Goal: Task Accomplishment & Management: Manage account settings

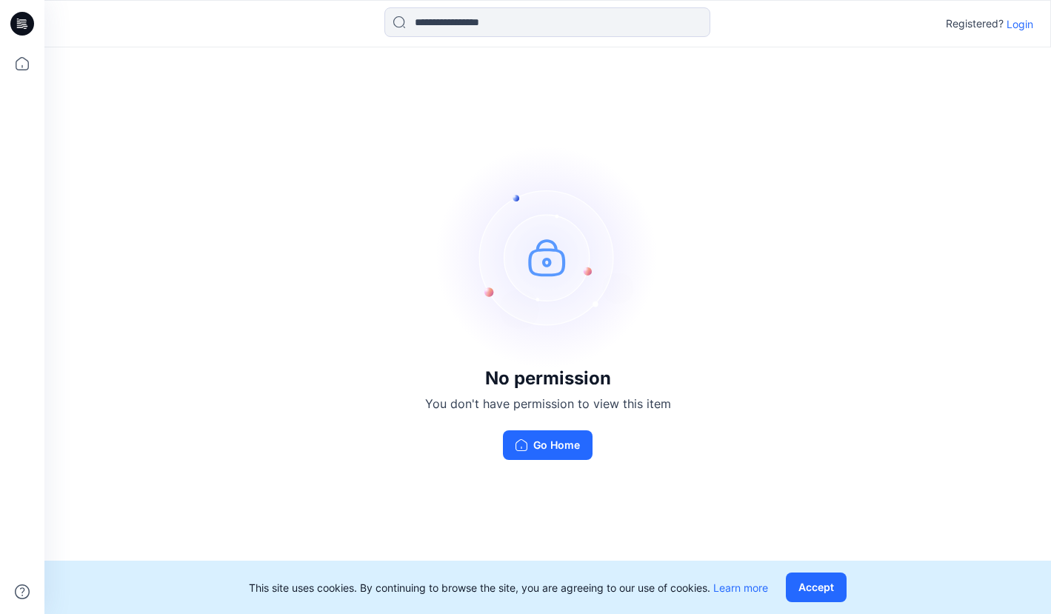
click at [1027, 21] on p "Login" at bounding box center [1020, 24] width 27 height 16
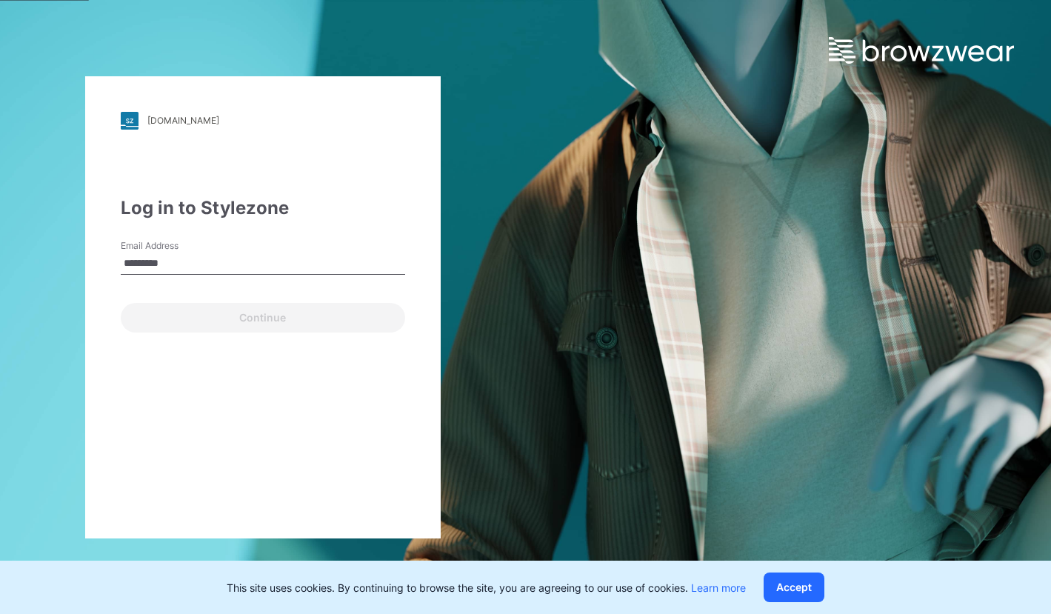
type input "**********"
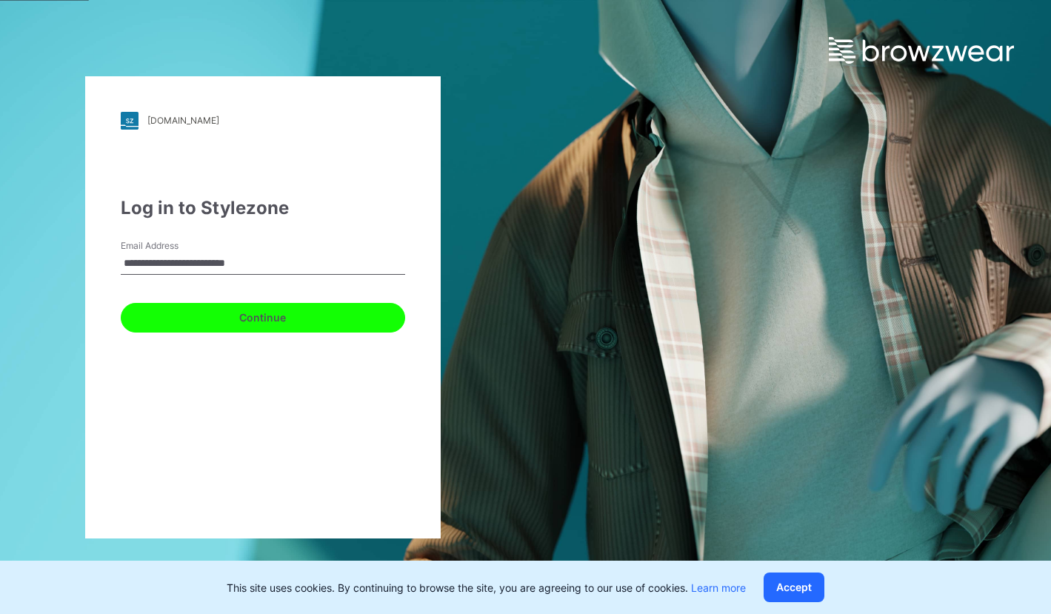
click at [262, 322] on button "Continue" at bounding box center [263, 318] width 285 height 30
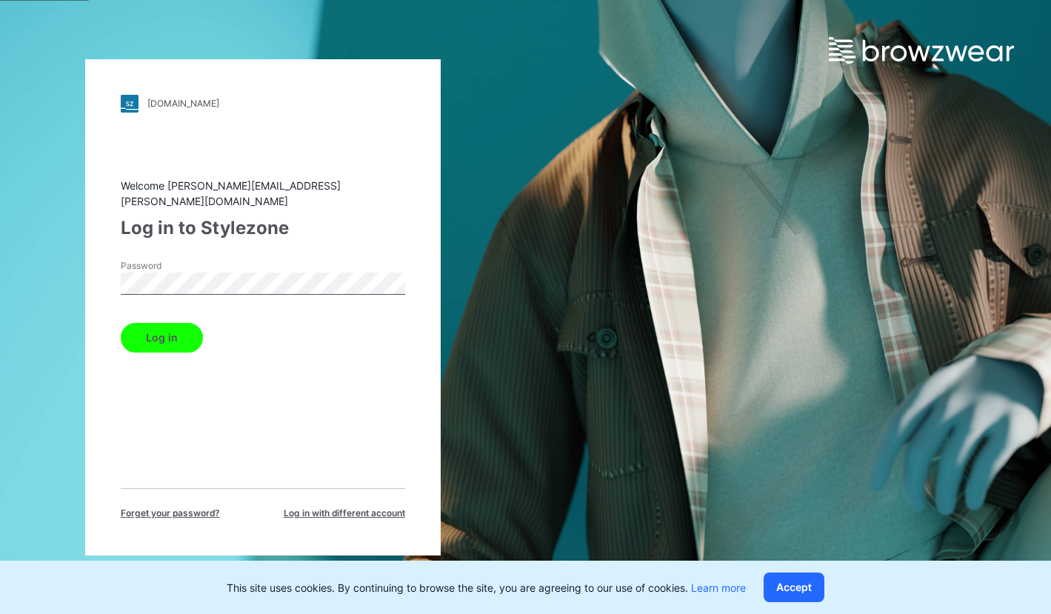
click at [124, 326] on button "Log in" at bounding box center [162, 338] width 82 height 30
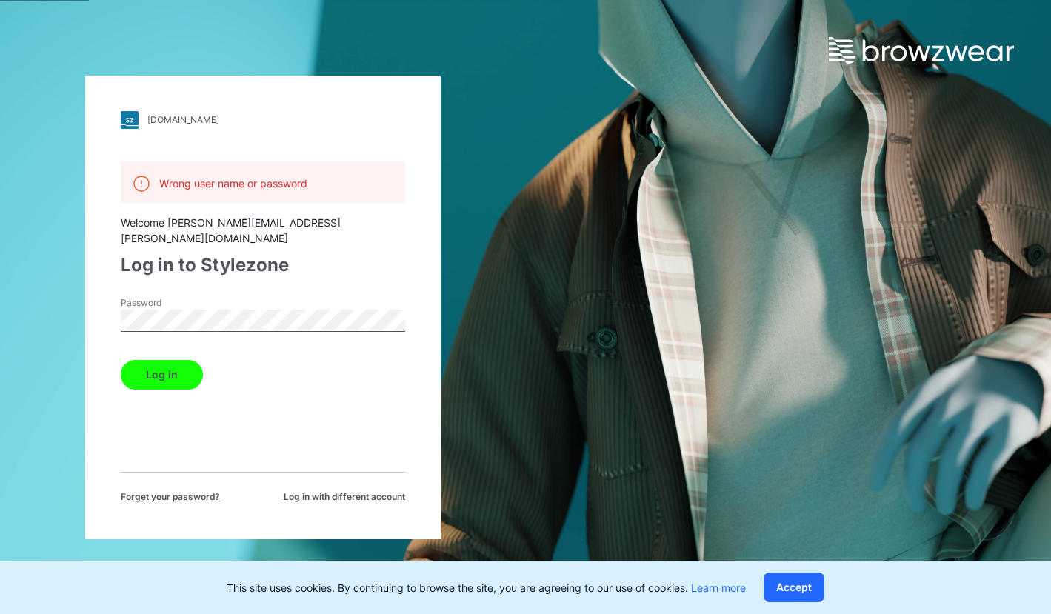
click at [195, 491] on span "Forget your password?" at bounding box center [170, 497] width 99 height 13
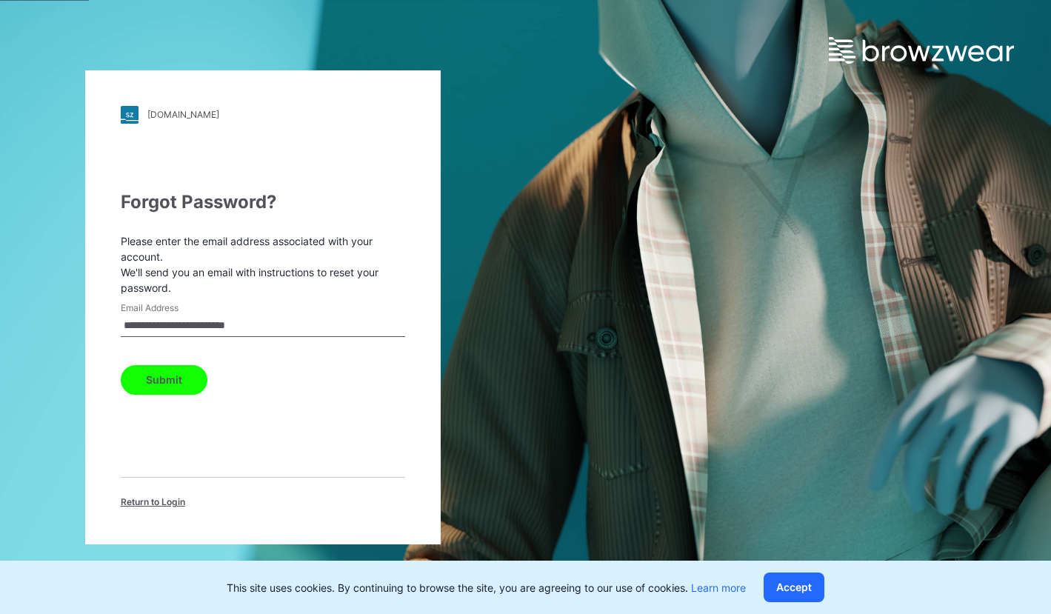
click at [164, 382] on button "Submit" at bounding box center [164, 380] width 87 height 30
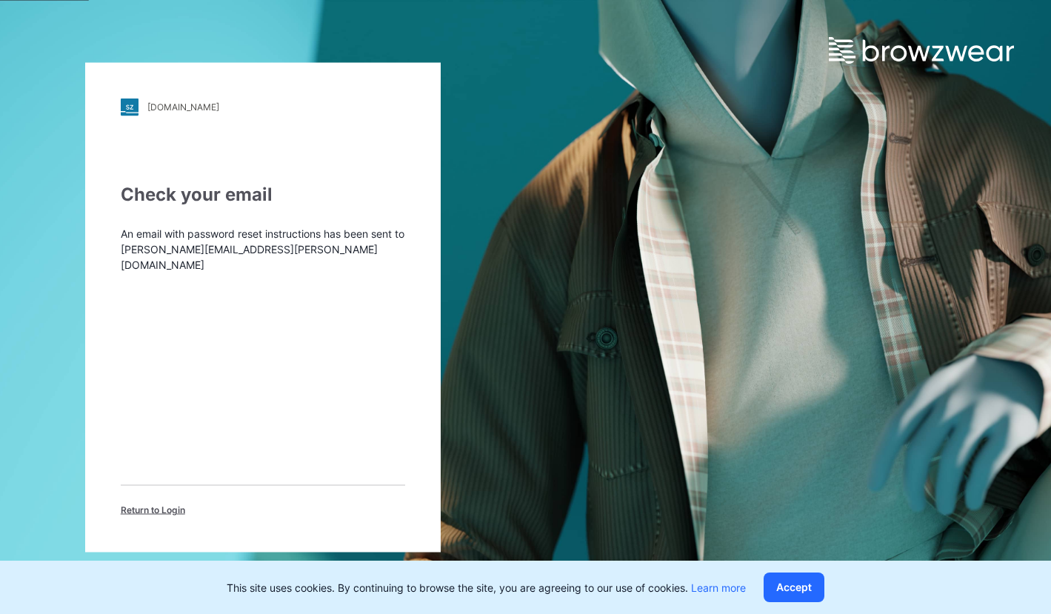
click at [172, 503] on span "Return to Login" at bounding box center [153, 509] width 64 height 13
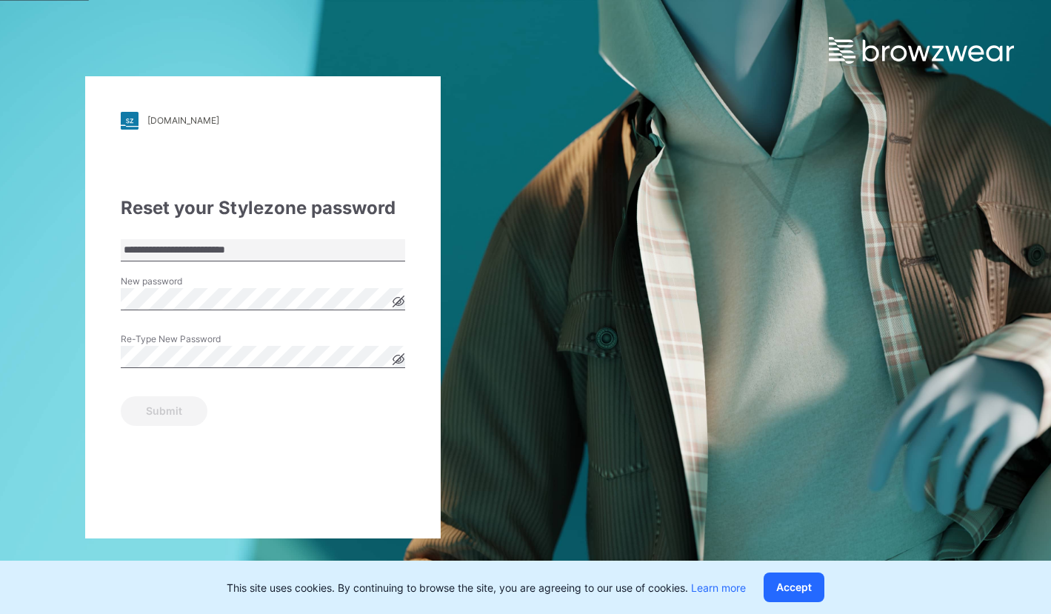
click at [399, 301] on icon at bounding box center [399, 301] width 4 height 4
click at [94, 295] on div "**********" at bounding box center [263, 307] width 356 height 462
click at [130, 405] on button "Submit" at bounding box center [164, 411] width 87 height 30
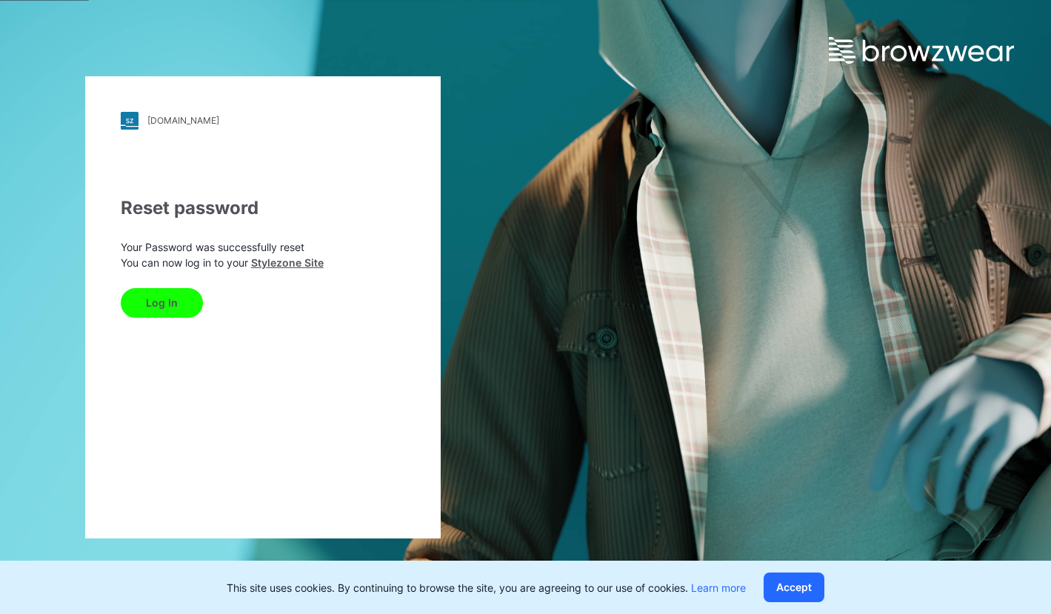
click at [157, 302] on button "Log In" at bounding box center [162, 303] width 82 height 30
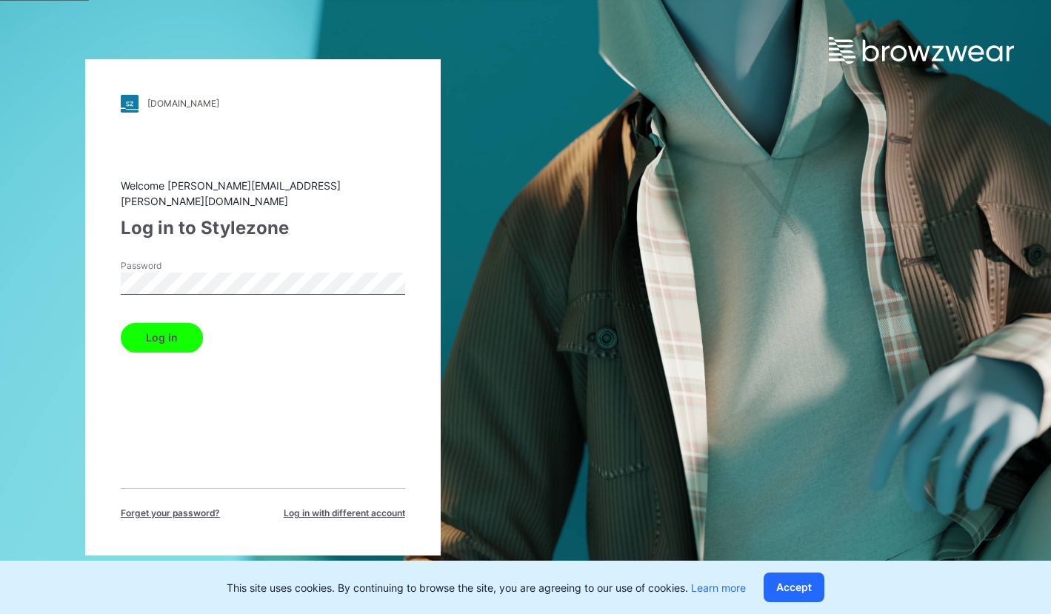
click at [121, 323] on button "Log in" at bounding box center [162, 338] width 82 height 30
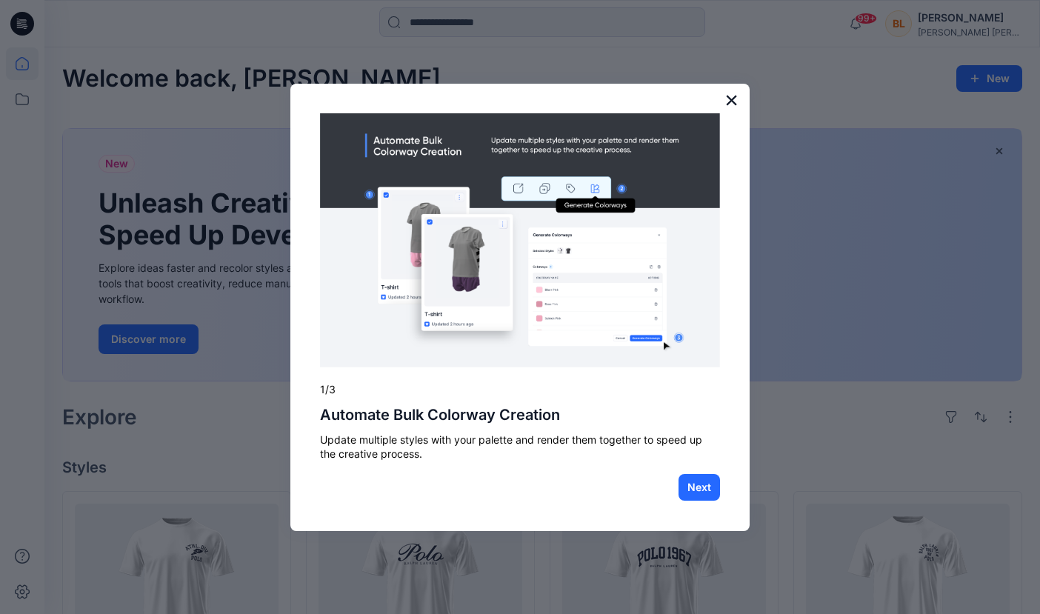
click at [733, 104] on button "×" at bounding box center [732, 100] width 14 height 24
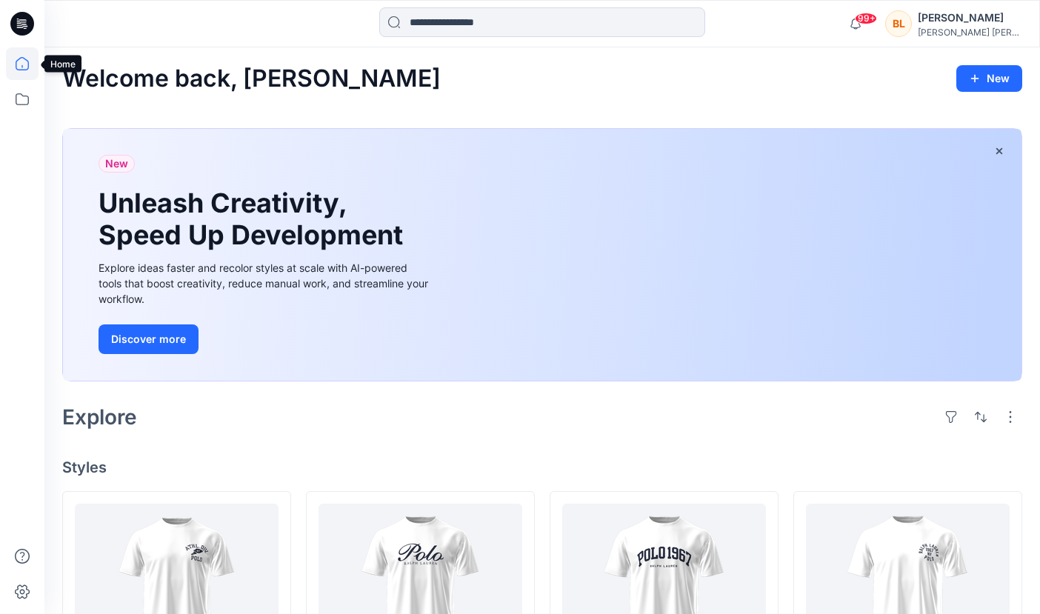
click at [19, 64] on icon at bounding box center [22, 63] width 33 height 33
click at [24, 99] on icon at bounding box center [22, 99] width 33 height 33
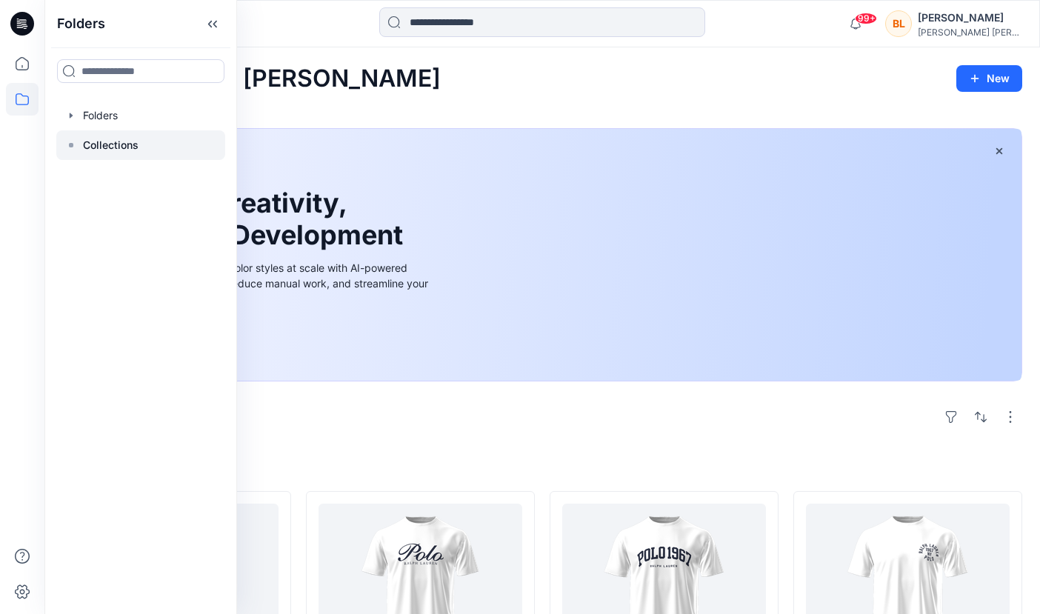
click at [121, 149] on p "Collections" at bounding box center [111, 145] width 56 height 18
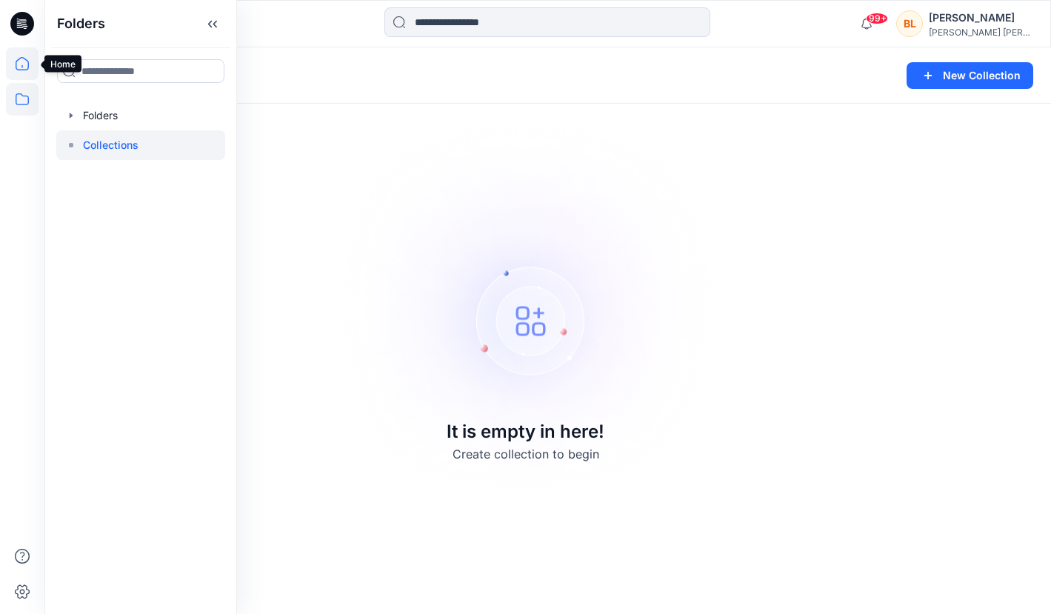
click at [30, 65] on icon at bounding box center [22, 63] width 33 height 33
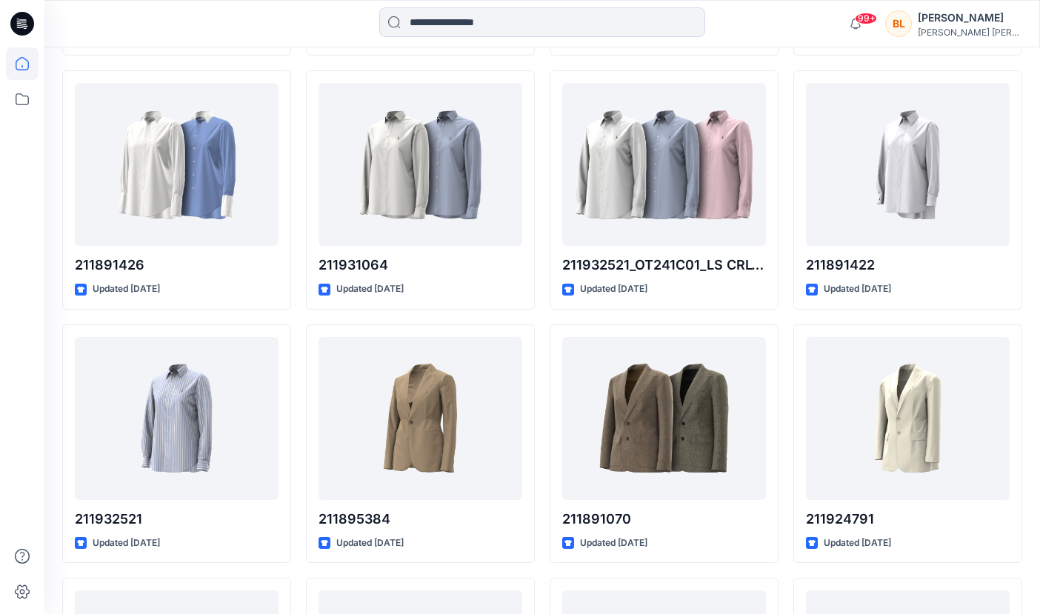
scroll to position [2271, 0]
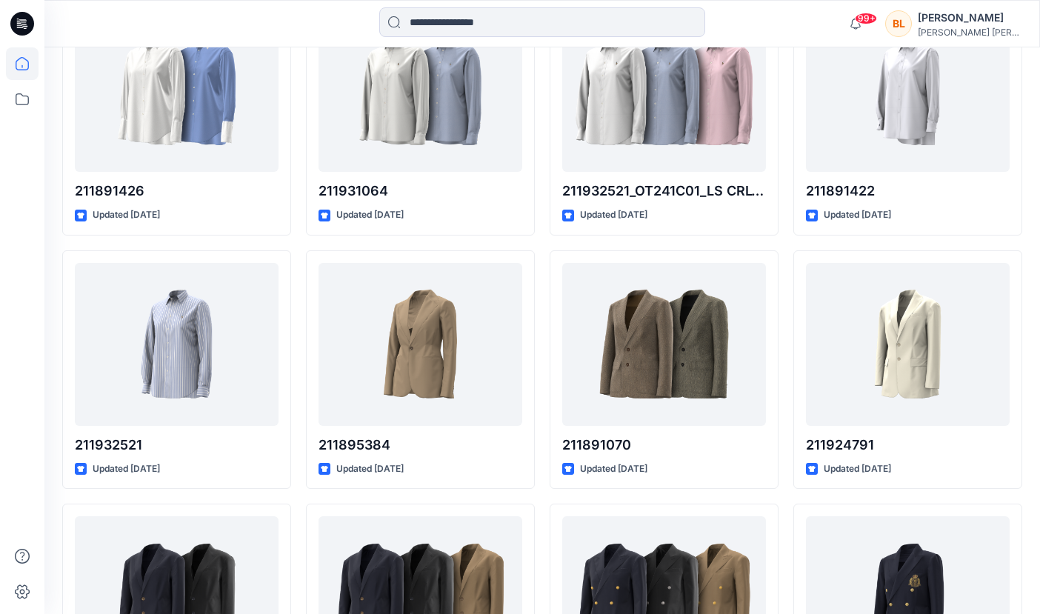
click at [21, 26] on icon at bounding box center [22, 24] width 24 height 24
click at [24, 21] on icon at bounding box center [22, 24] width 24 height 24
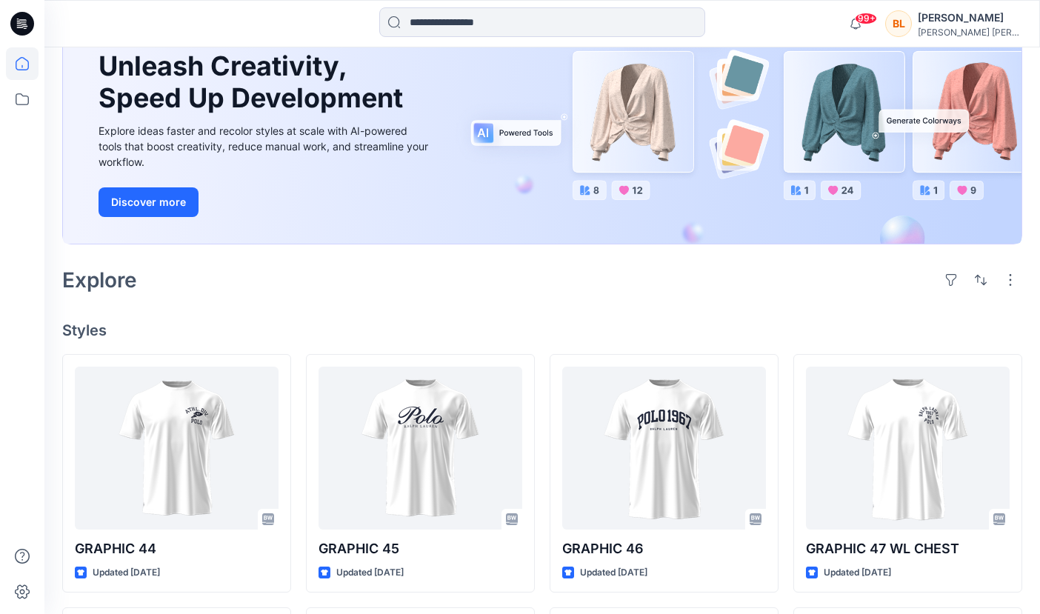
scroll to position [0, 0]
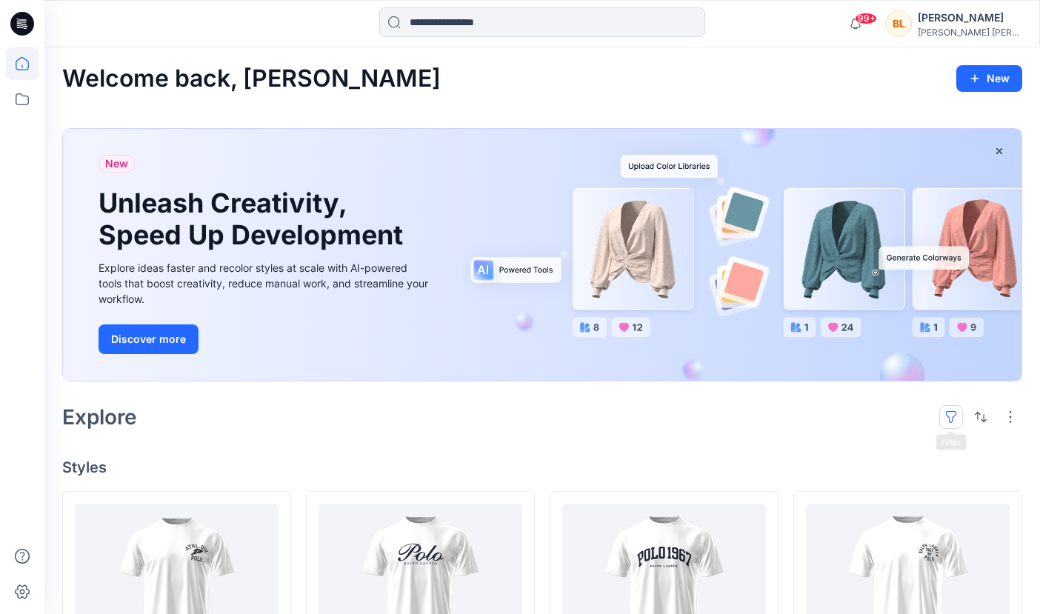
click at [951, 419] on button "button" at bounding box center [952, 417] width 24 height 24
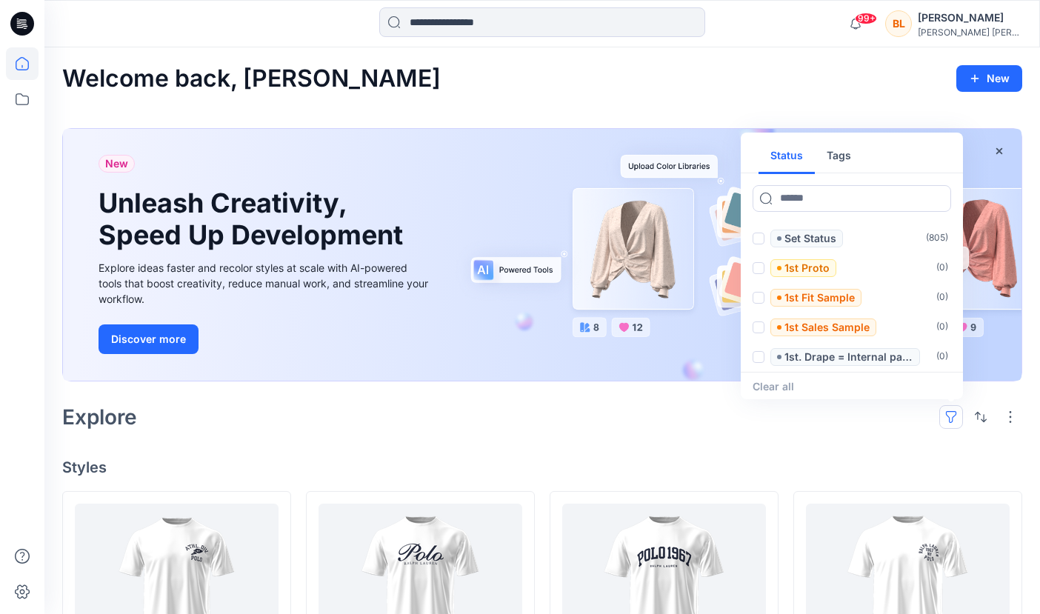
click at [851, 460] on h4 "Styles" at bounding box center [542, 468] width 960 height 18
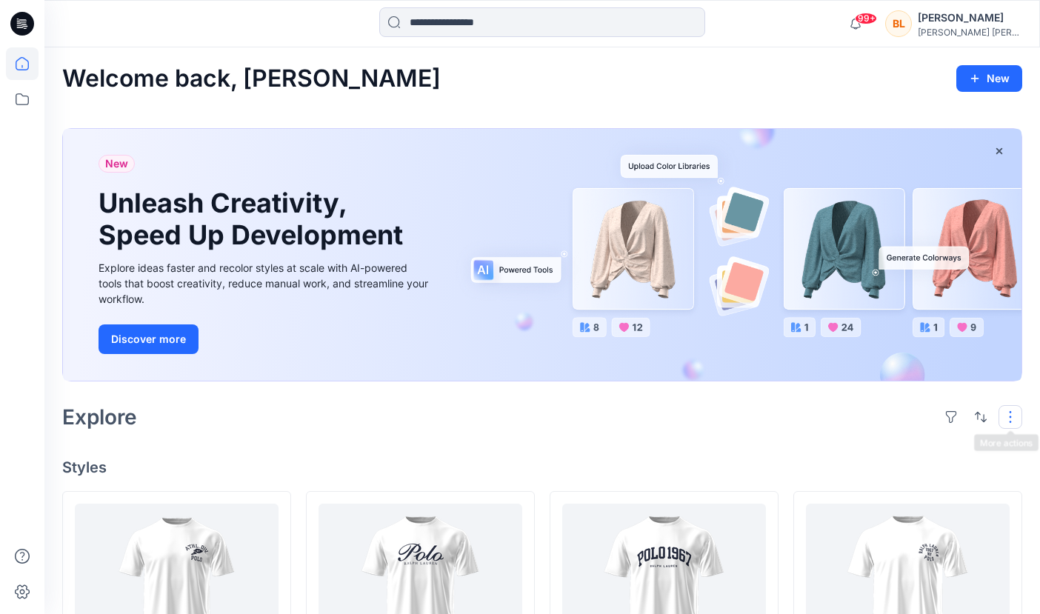
click at [1015, 413] on button "button" at bounding box center [1011, 417] width 24 height 24
click at [987, 418] on button "button" at bounding box center [981, 417] width 24 height 24
click at [863, 413] on div "Explore Last update A to Z" at bounding box center [542, 417] width 960 height 36
click at [953, 413] on button "button" at bounding box center [952, 417] width 24 height 24
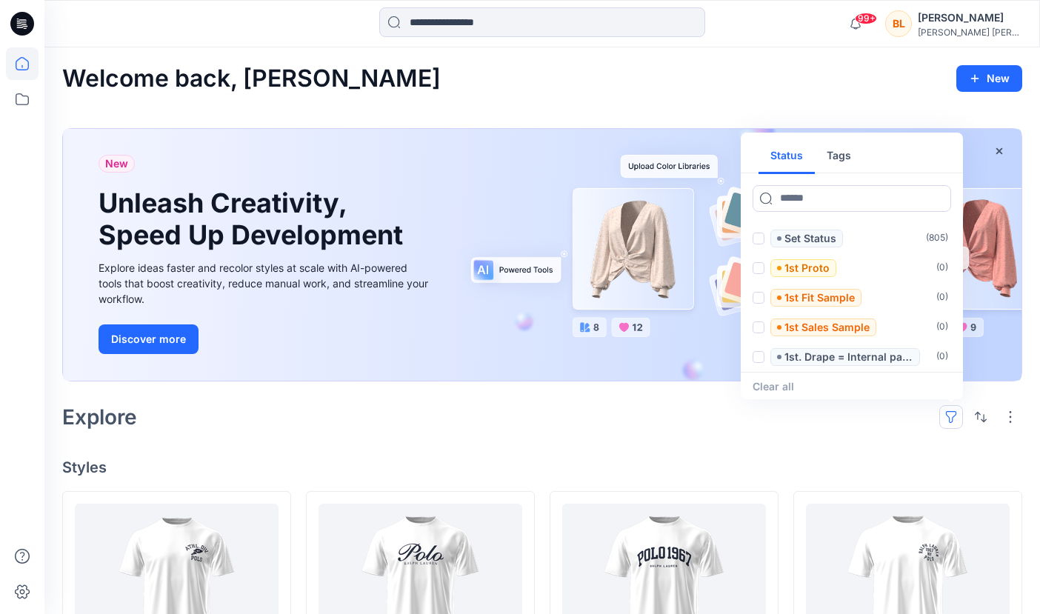
click at [840, 159] on button "Tags" at bounding box center [839, 157] width 48 height 36
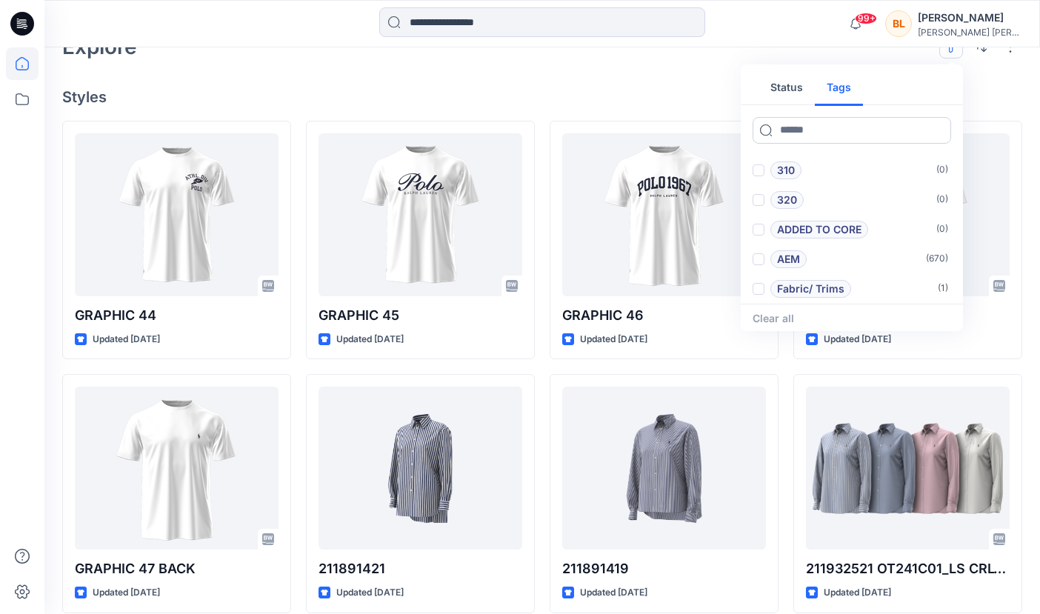
click at [808, 131] on input at bounding box center [852, 130] width 199 height 27
click at [784, 86] on button "Status" at bounding box center [787, 88] width 56 height 36
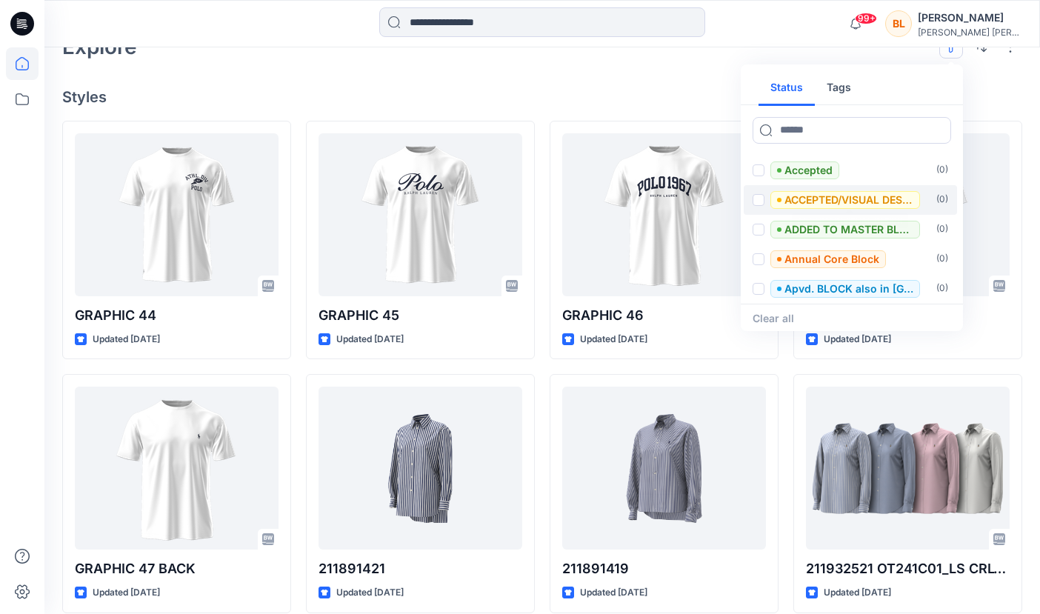
scroll to position [415, 0]
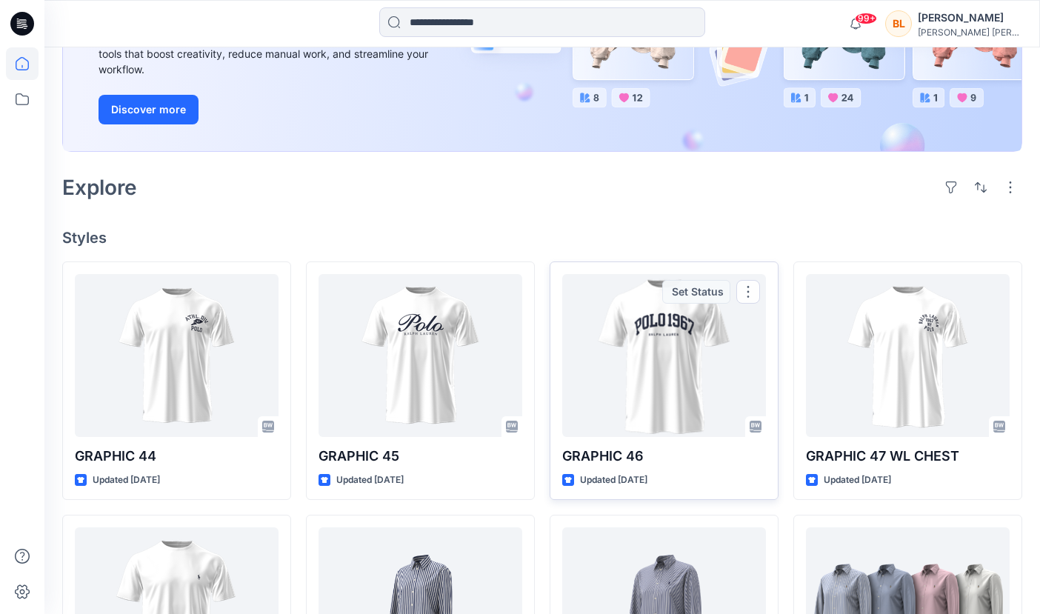
scroll to position [0, 0]
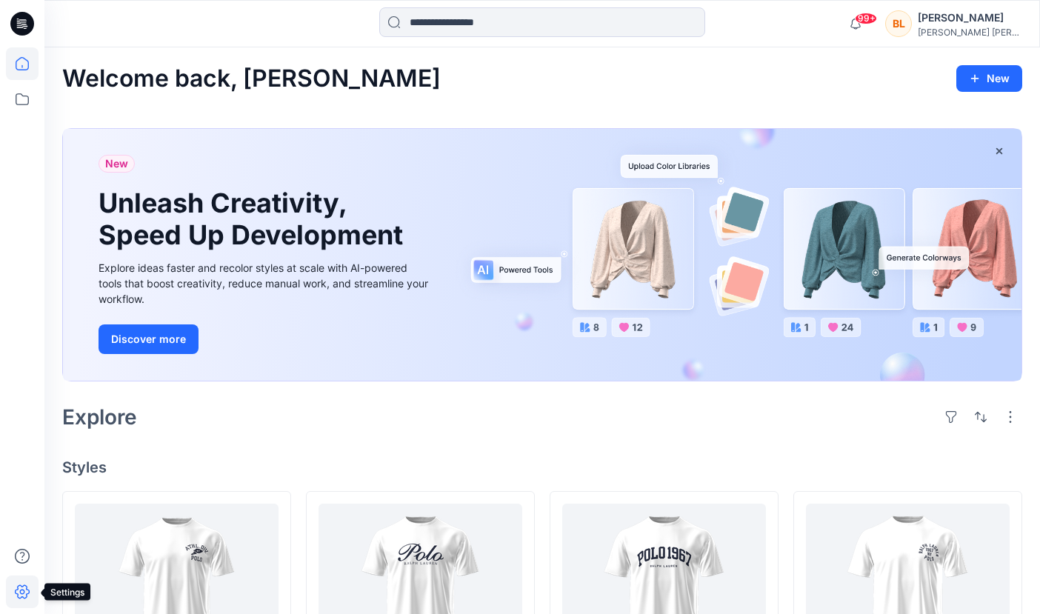
click at [23, 592] on icon at bounding box center [22, 592] width 33 height 33
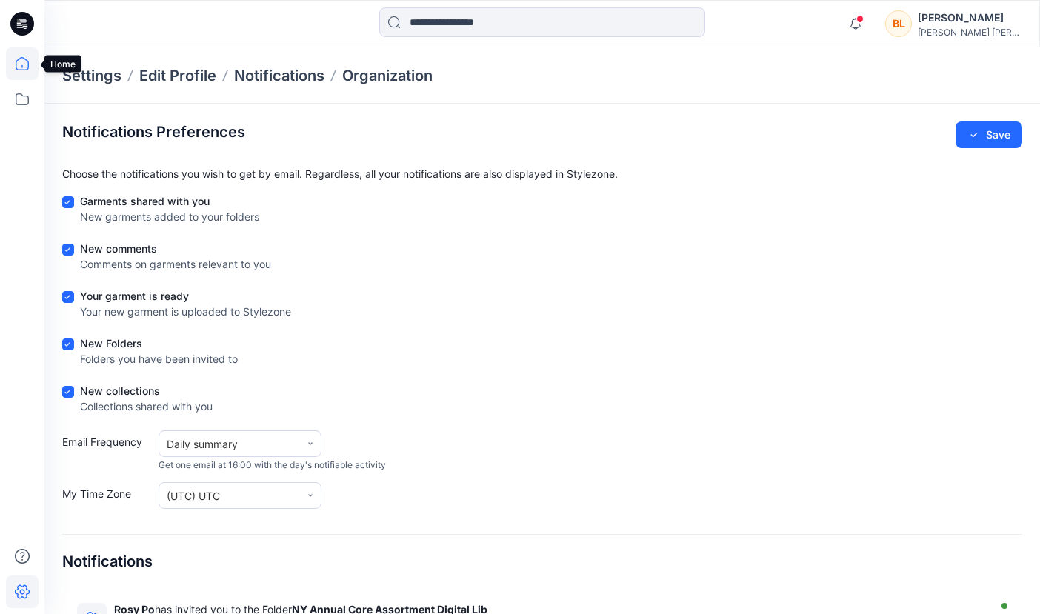
click at [19, 68] on icon at bounding box center [22, 63] width 33 height 33
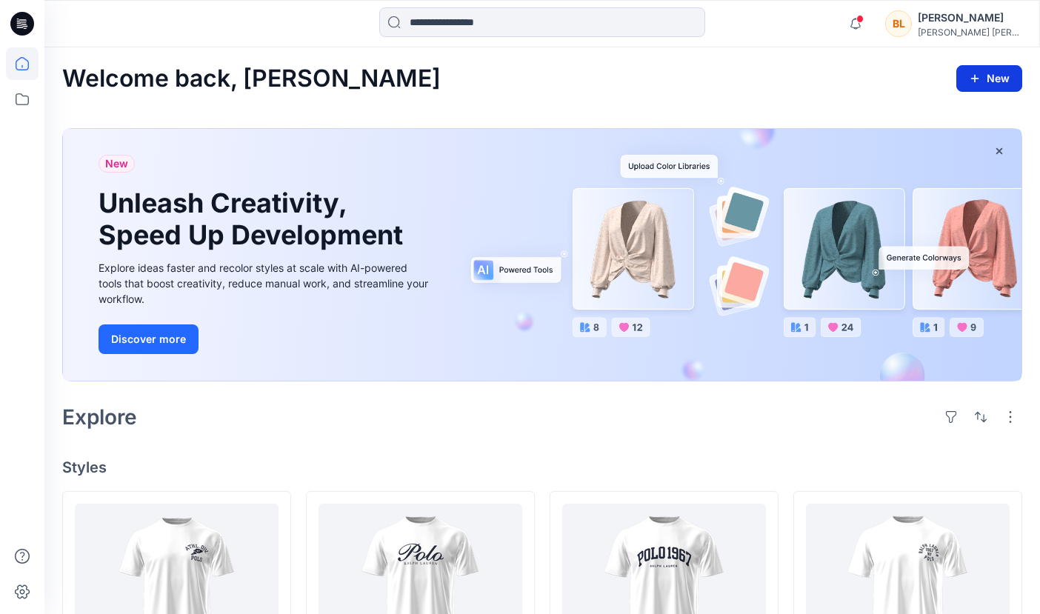
click at [985, 79] on button "New" at bounding box center [990, 78] width 66 height 27
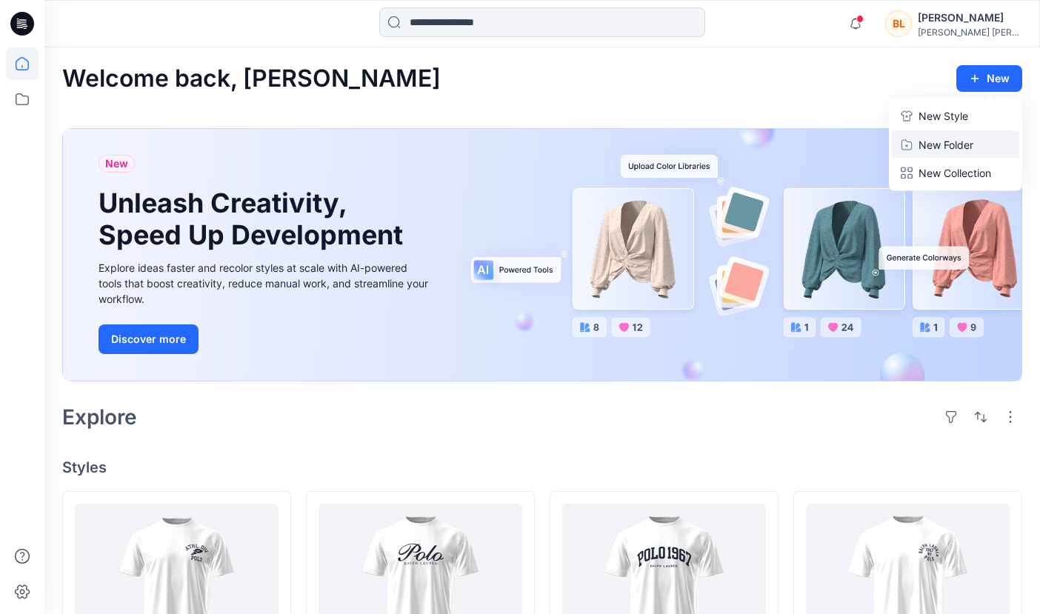
click at [957, 142] on p "New Folder" at bounding box center [946, 145] width 55 height 16
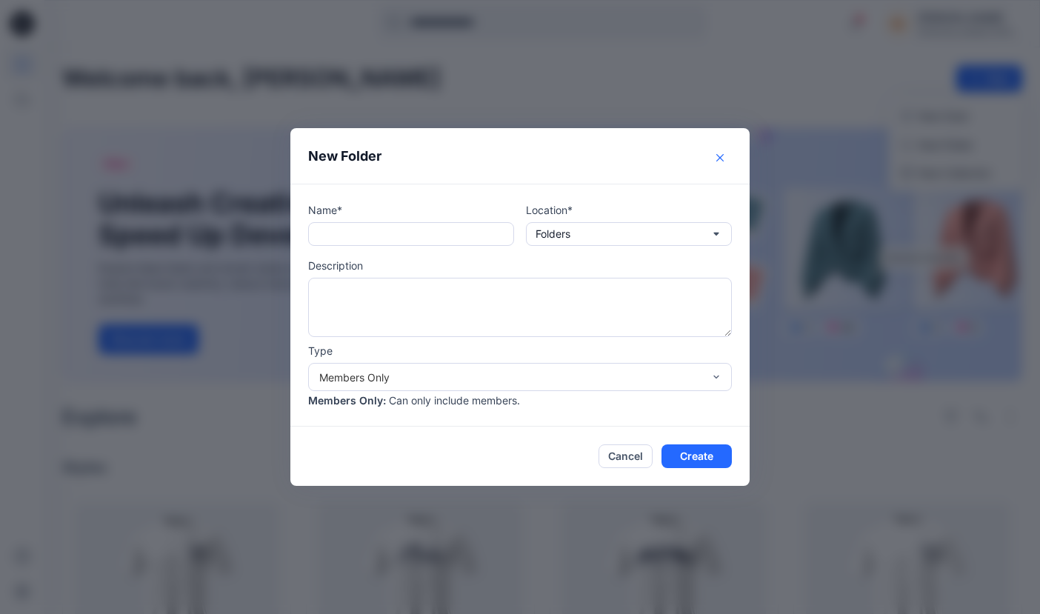
click at [724, 157] on icon "Close" at bounding box center [720, 157] width 7 height 7
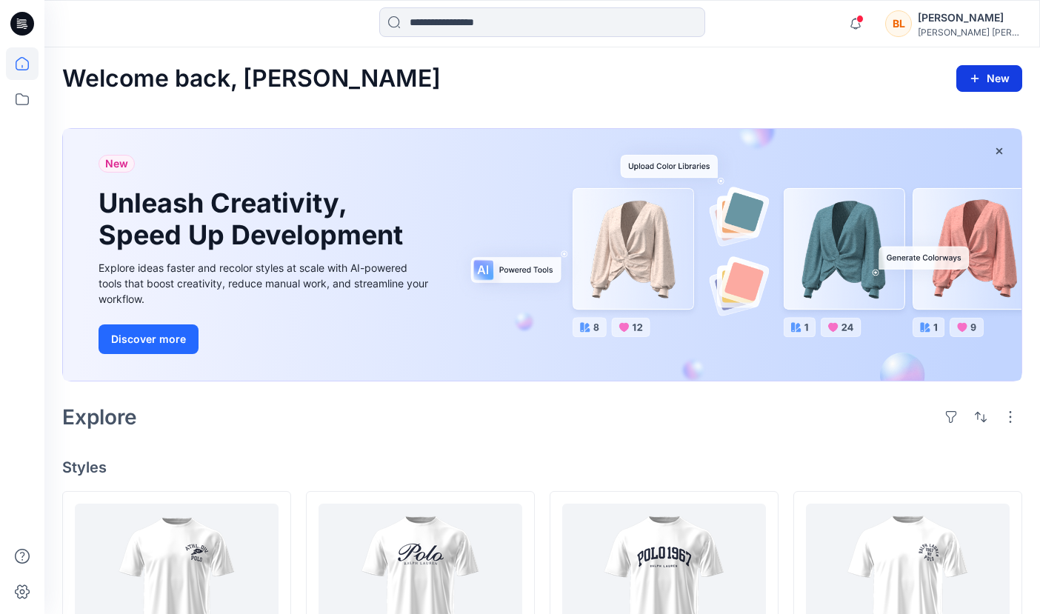
click at [992, 83] on button "New" at bounding box center [990, 78] width 66 height 27
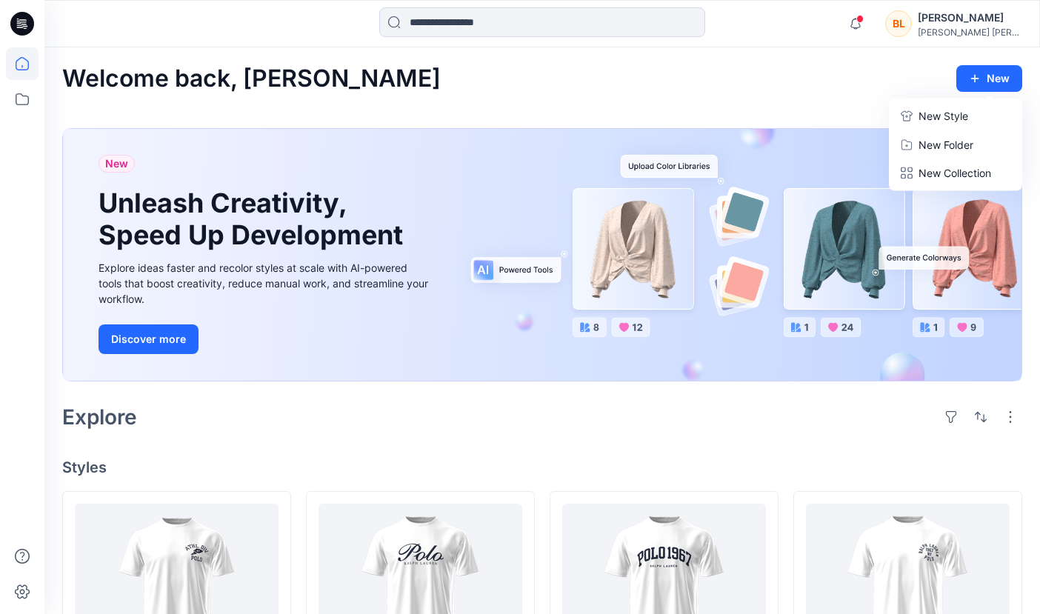
click at [820, 88] on div "Welcome back, [PERSON_NAME] New New Style New Folder New Collection" at bounding box center [542, 78] width 960 height 27
click at [1008, 416] on button "button" at bounding box center [1011, 417] width 24 height 24
click at [825, 406] on div "Explore Layout Grid Large Grid Folder View Compact Card Card View Card Info Tags" at bounding box center [542, 417] width 960 height 36
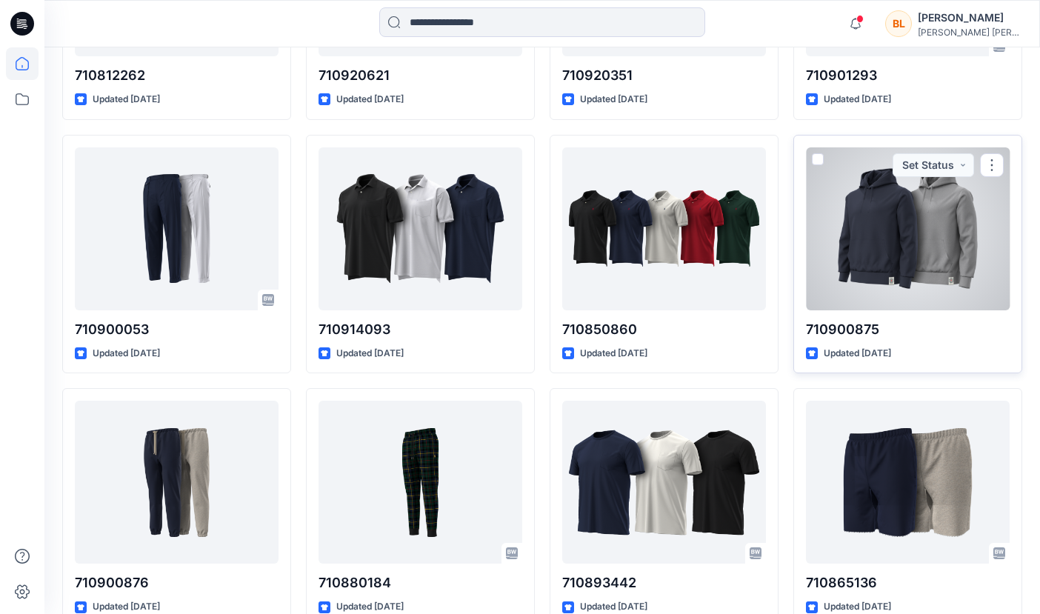
scroll to position [9293, 0]
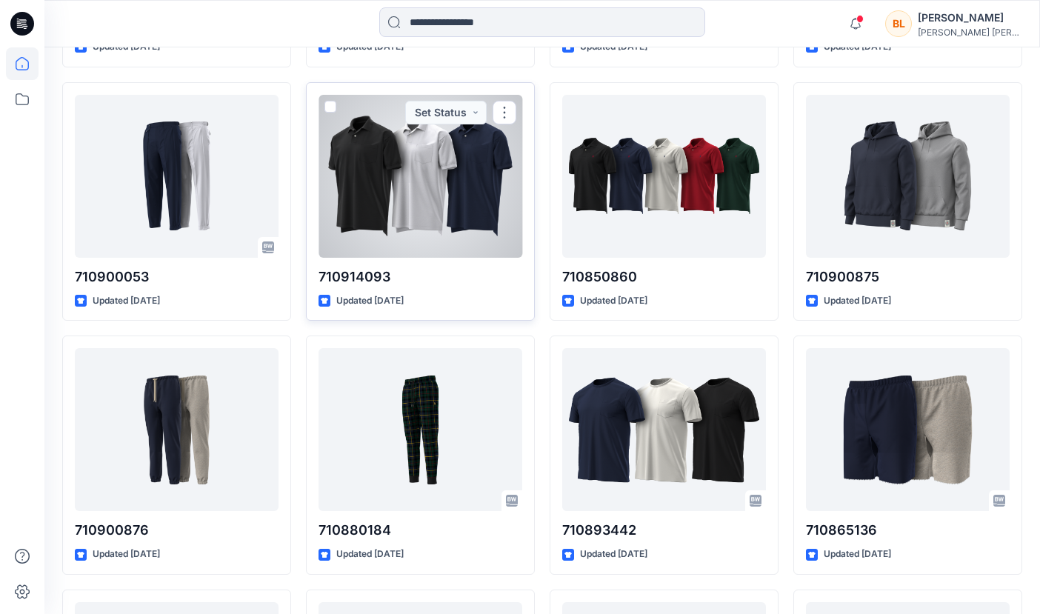
click at [466, 210] on div at bounding box center [421, 176] width 204 height 163
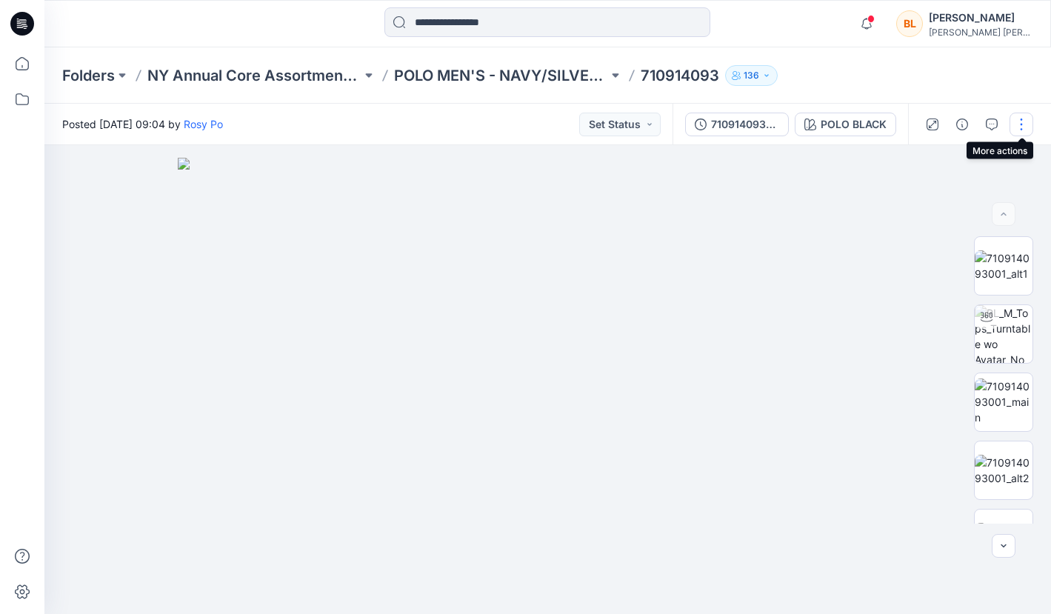
click at [1023, 122] on button "button" at bounding box center [1022, 125] width 24 height 24
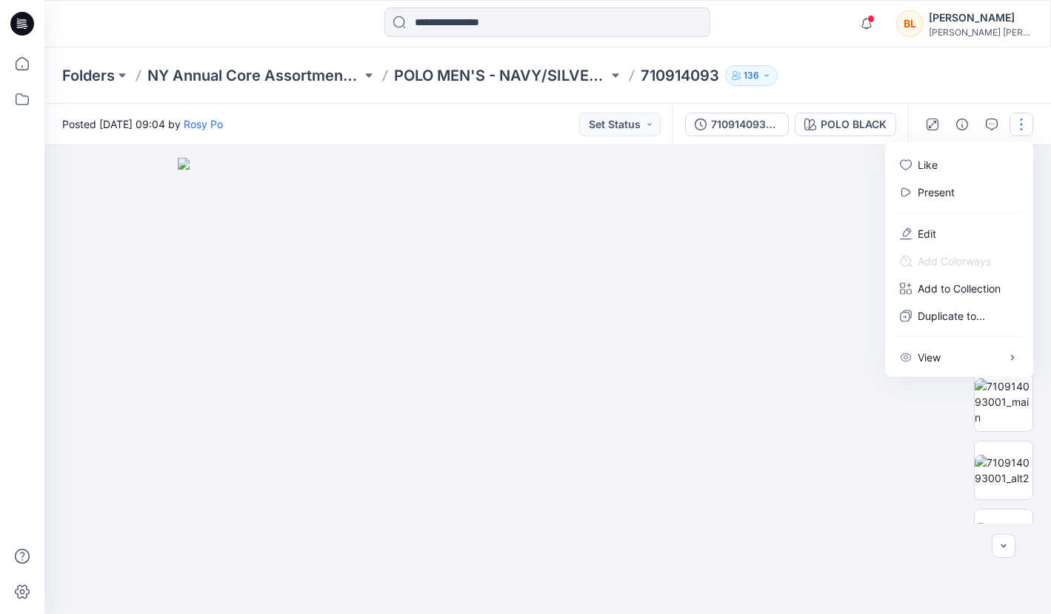
click at [1023, 122] on button "button" at bounding box center [1022, 125] width 24 height 24
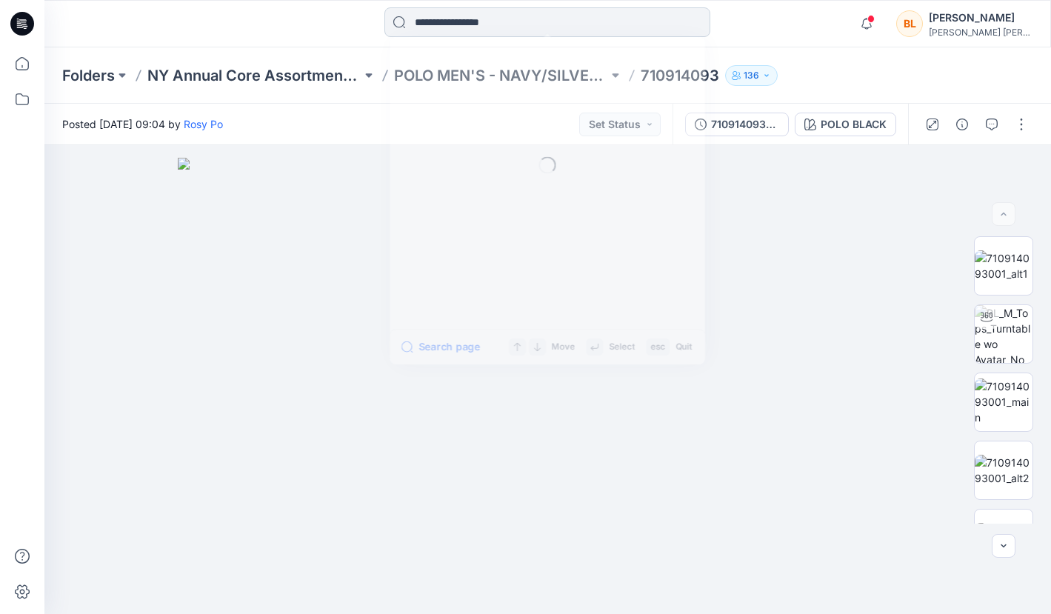
click at [535, 21] on input at bounding box center [548, 22] width 326 height 30
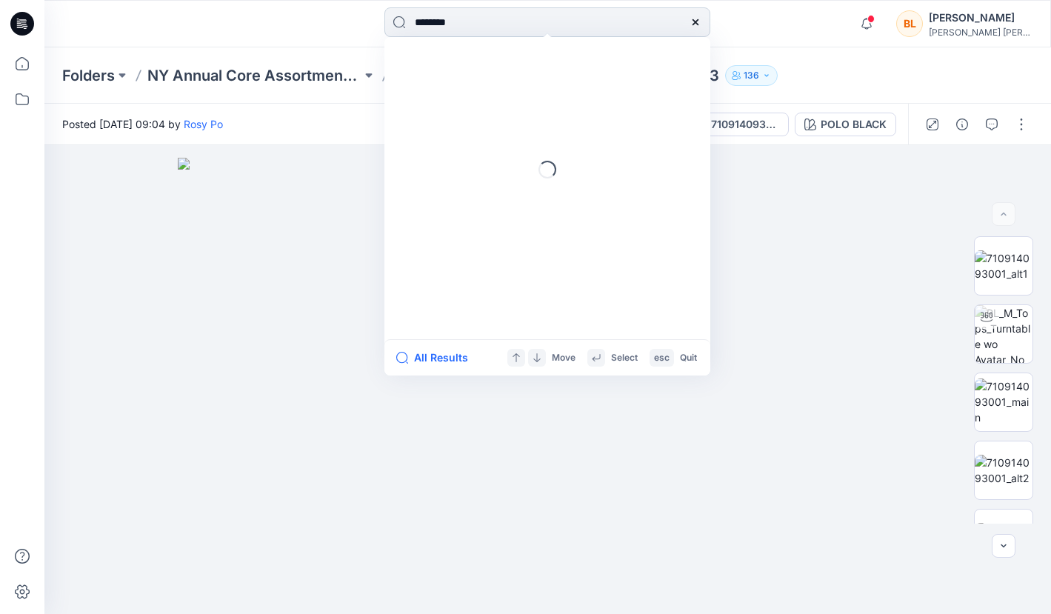
type input "********"
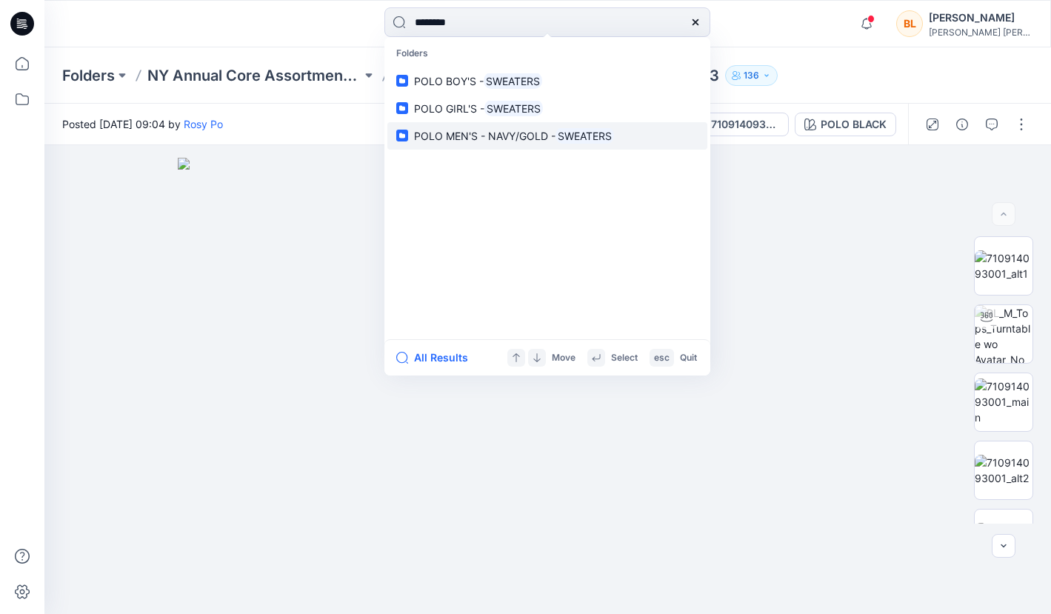
click at [485, 133] on span "POLO MEN'S - NAVY/GOLD -" at bounding box center [485, 136] width 142 height 13
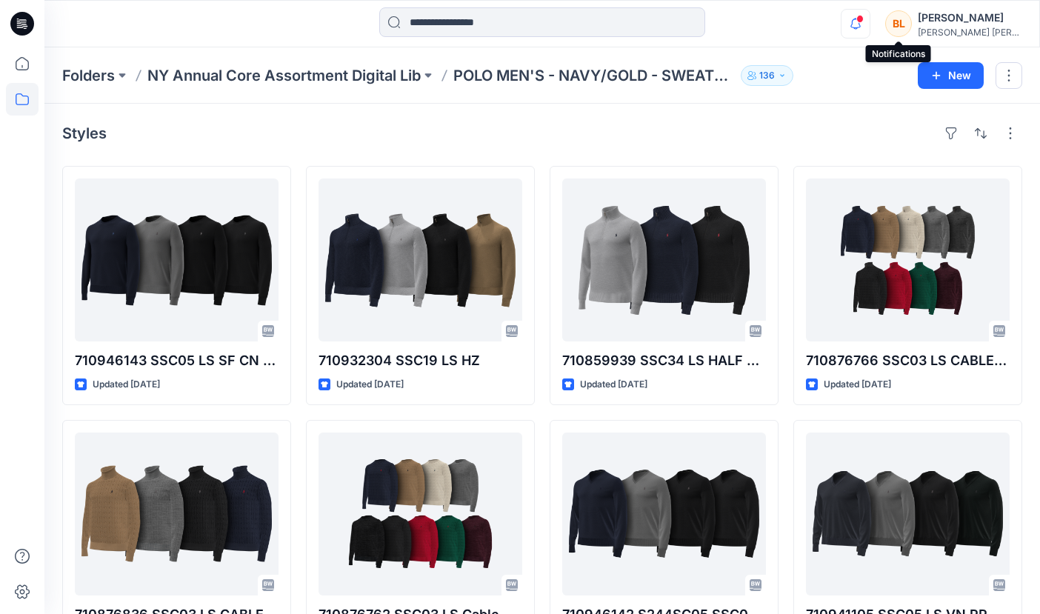
click at [870, 32] on icon "button" at bounding box center [856, 24] width 28 height 30
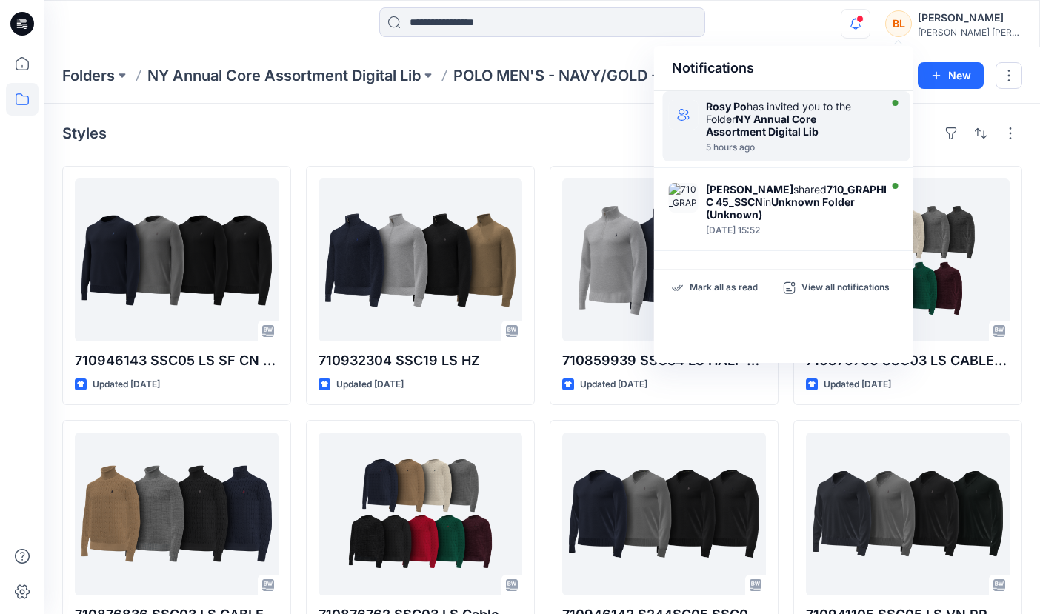
click at [783, 130] on strong "NY Annual Core Assortment Digital Lib" at bounding box center [762, 125] width 113 height 25
